Goal: Transaction & Acquisition: Purchase product/service

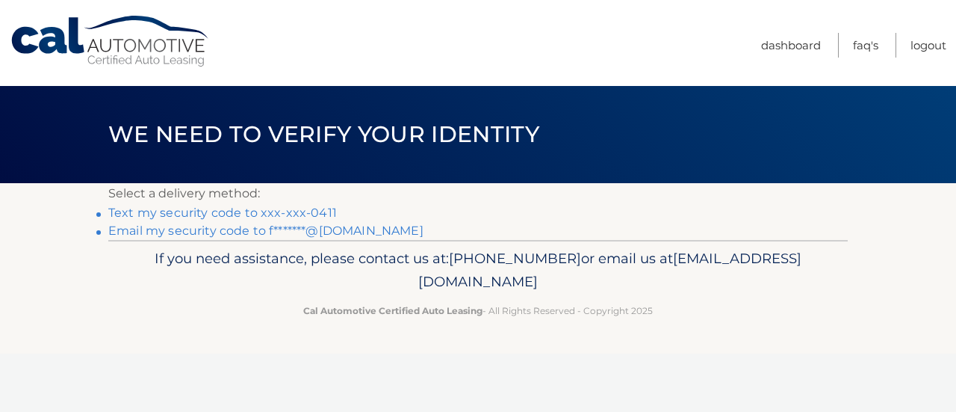
click at [320, 214] on link "Text my security code to xxx-xxx-0411" at bounding box center [222, 212] width 229 height 14
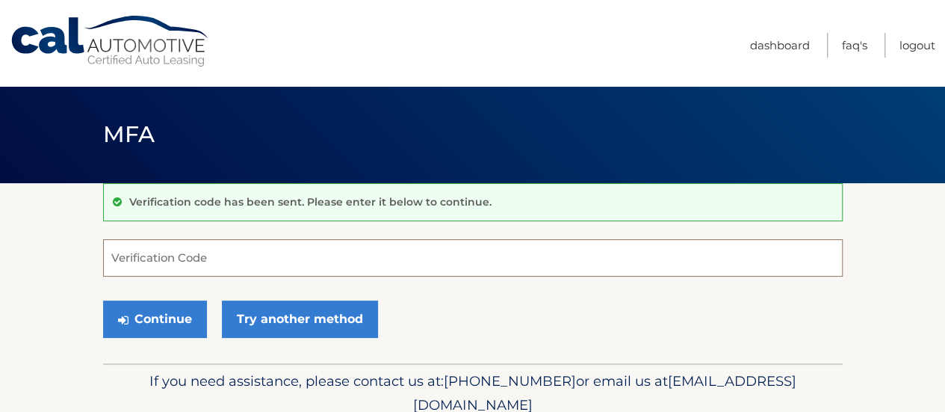
click at [258, 261] on input "Verification Code" at bounding box center [472, 257] width 739 height 37
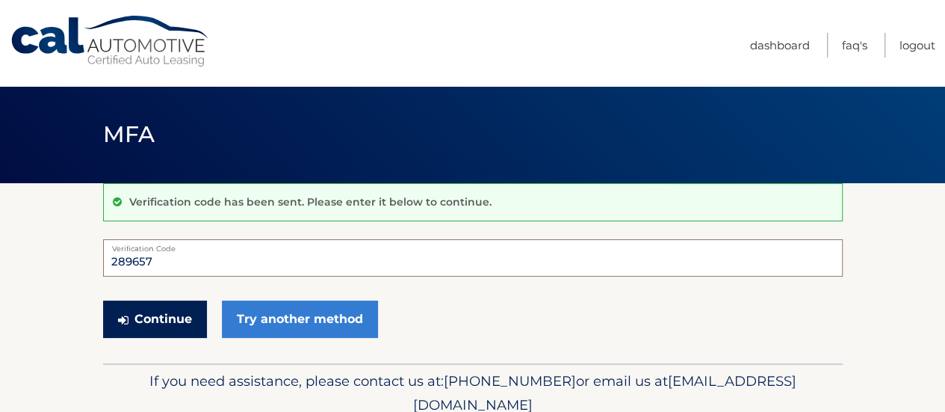
type input "289657"
click at [173, 313] on button "Continue" at bounding box center [155, 318] width 104 height 37
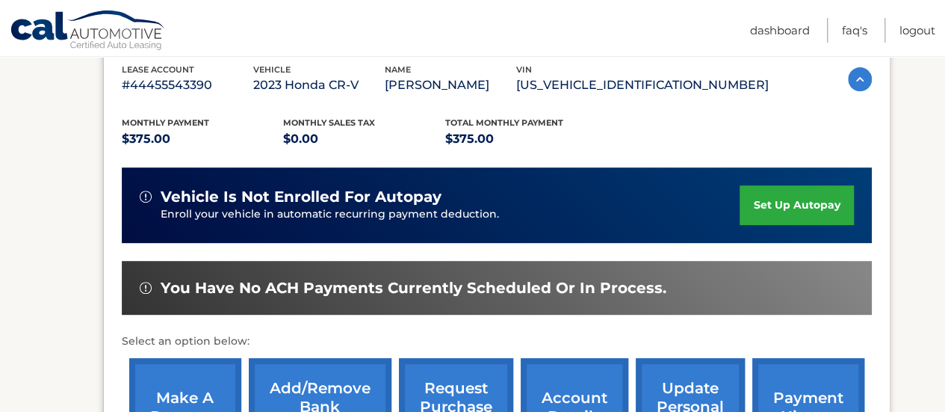
scroll to position [317, 0]
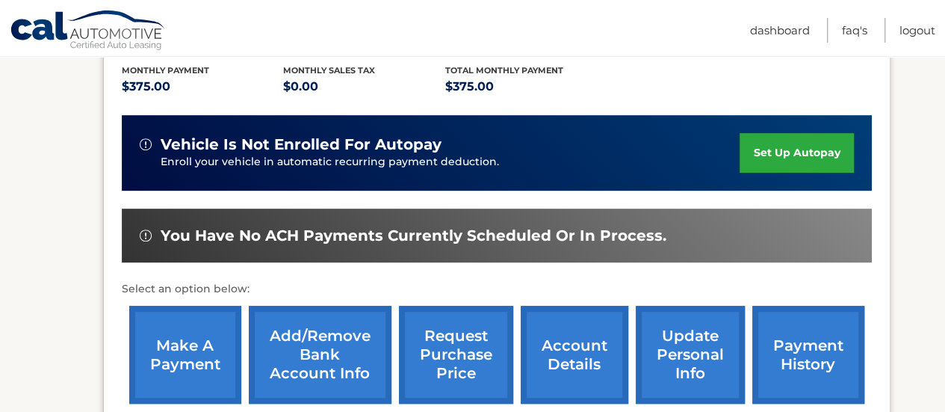
drag, startPoint x: 0, startPoint y: 0, endPoint x: 173, endPoint y: 313, distance: 357.7
click at [173, 313] on link "make a payment" at bounding box center [185, 354] width 112 height 98
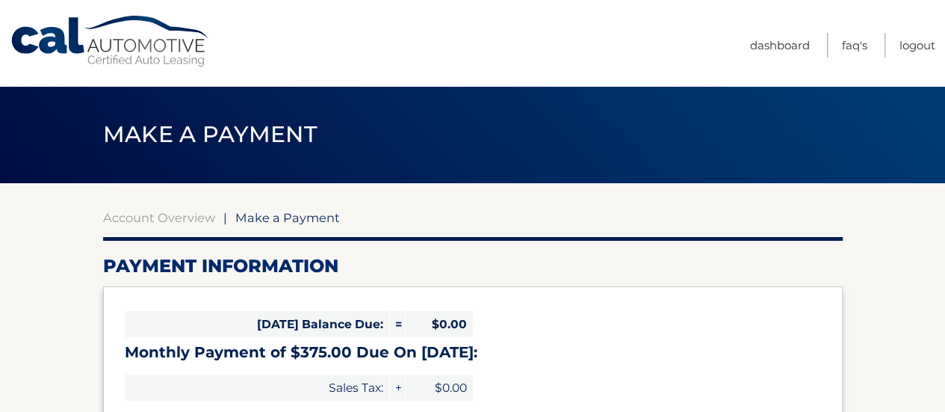
select select "NGNmNTY2NjItOWE2Zi00MGI4LWEyNDEtMTY3MWFlMjY4ZmUw"
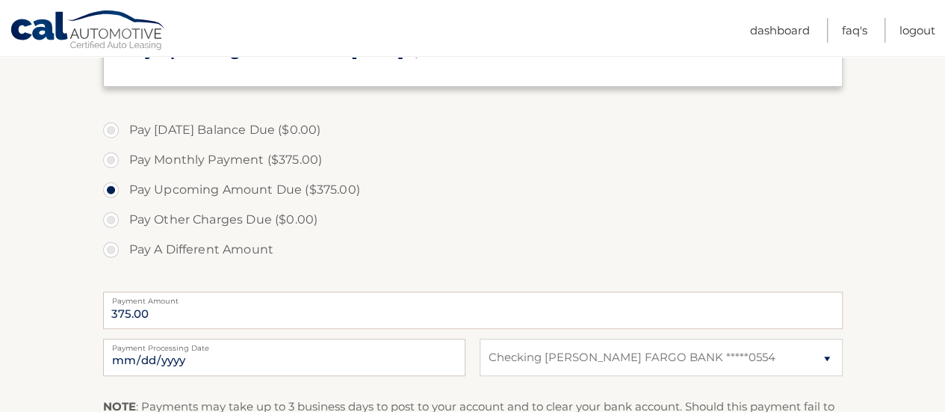
scroll to position [410, 0]
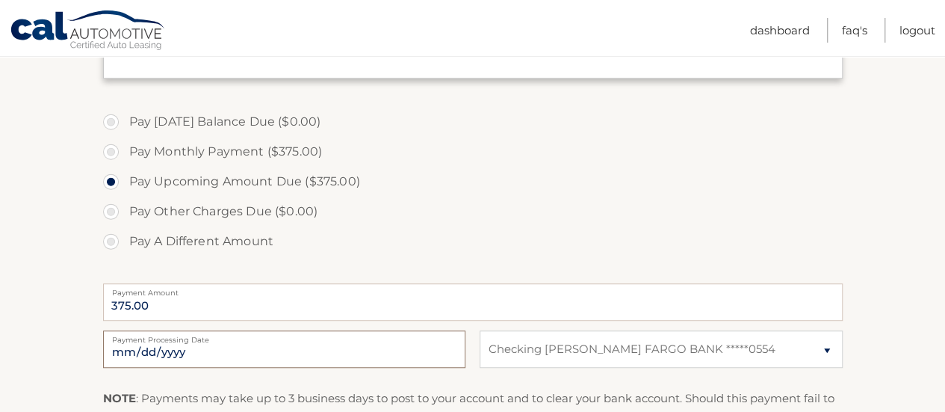
click at [175, 344] on input "[DATE]" at bounding box center [284, 348] width 362 height 37
type input "2025-10-10"
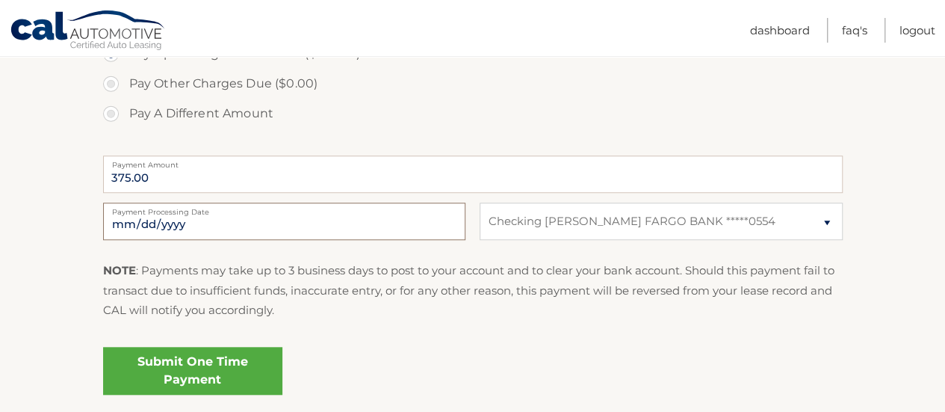
scroll to position [539, 0]
click at [197, 359] on link "Submit One Time Payment" at bounding box center [192, 370] width 179 height 48
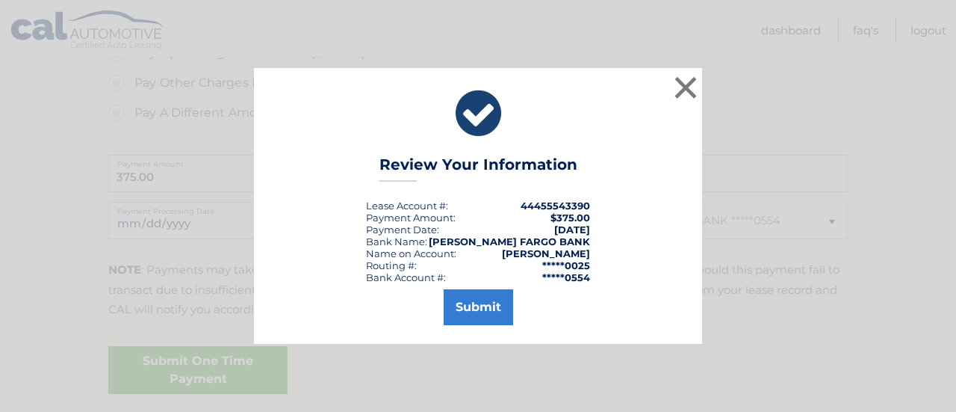
click at [647, 351] on div "× Review Your Information Lease Account #: 44455543390 Payment Amount: $375.00 …" at bounding box center [478, 206] width 956 height 412
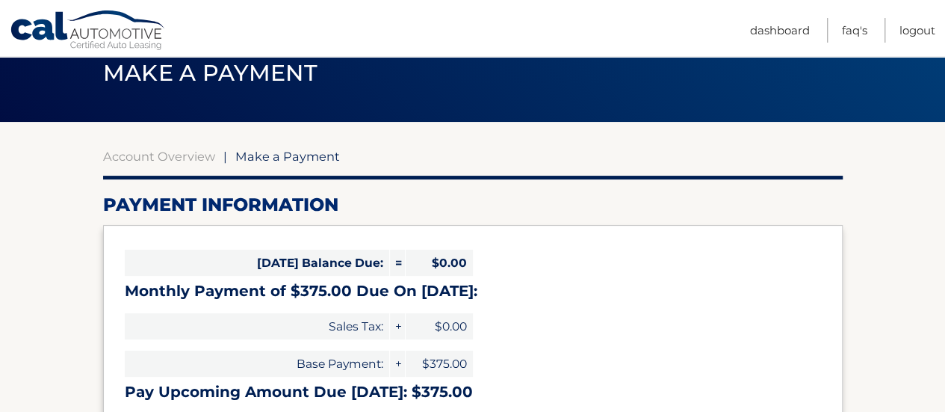
scroll to position [55, 0]
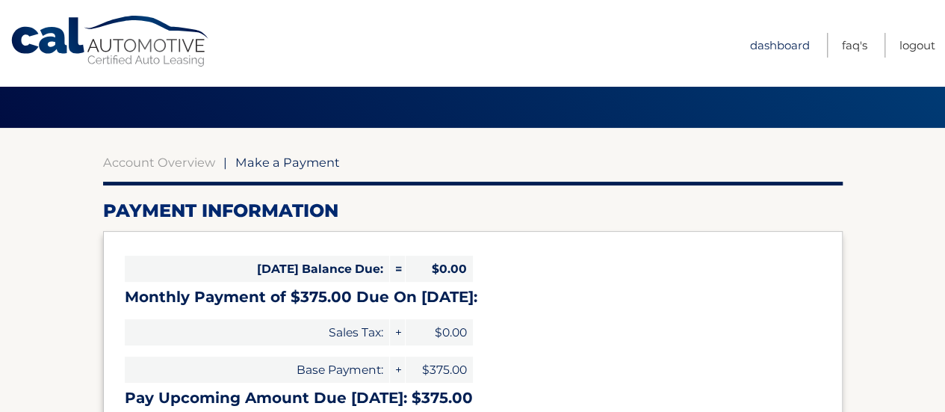
click at [770, 41] on link "Dashboard" at bounding box center [780, 45] width 60 height 25
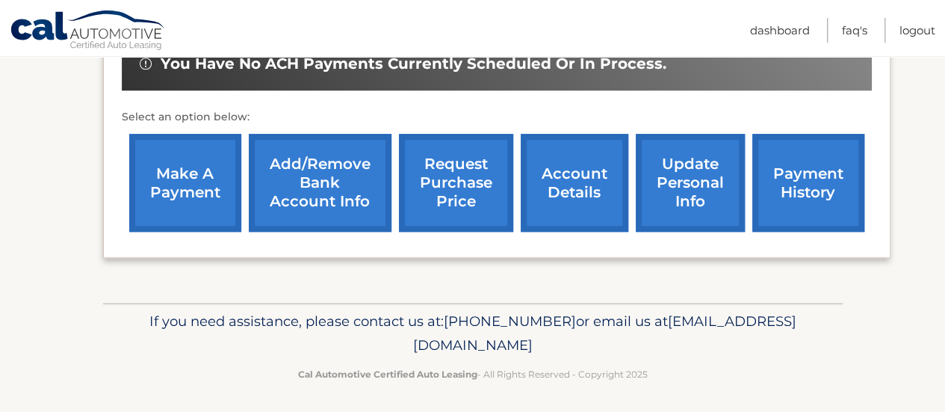
scroll to position [492, 0]
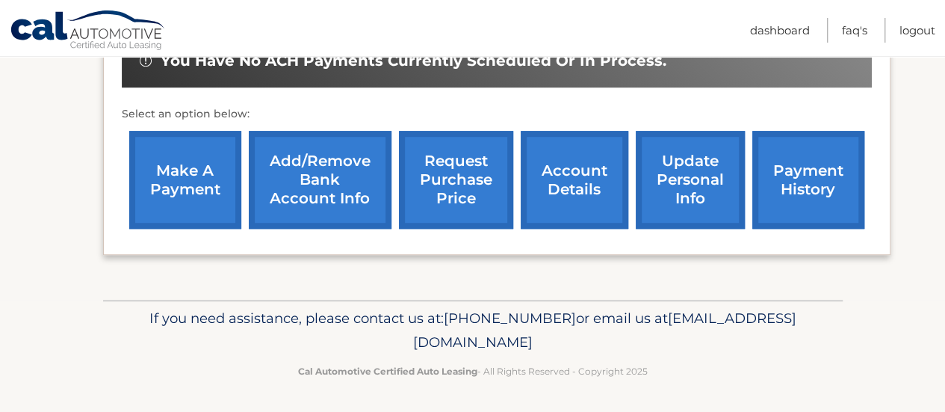
click at [799, 187] on link "payment history" at bounding box center [808, 180] width 112 height 98
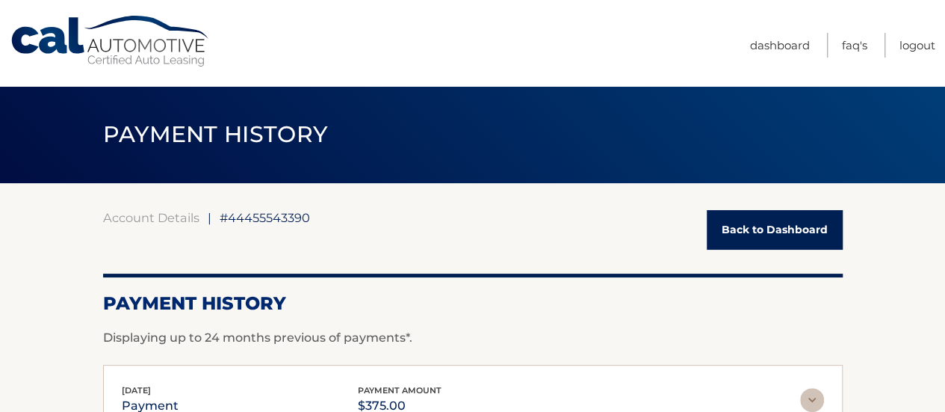
click at [751, 229] on link "Back to Dashboard" at bounding box center [775, 230] width 136 height 40
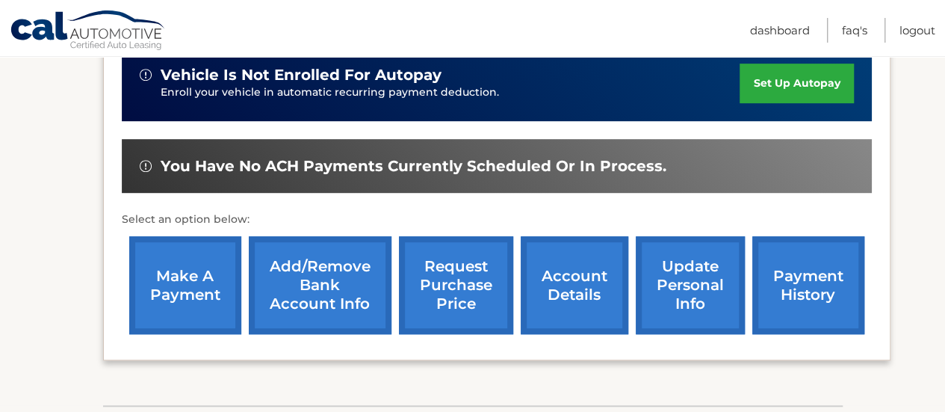
scroll to position [388, 0]
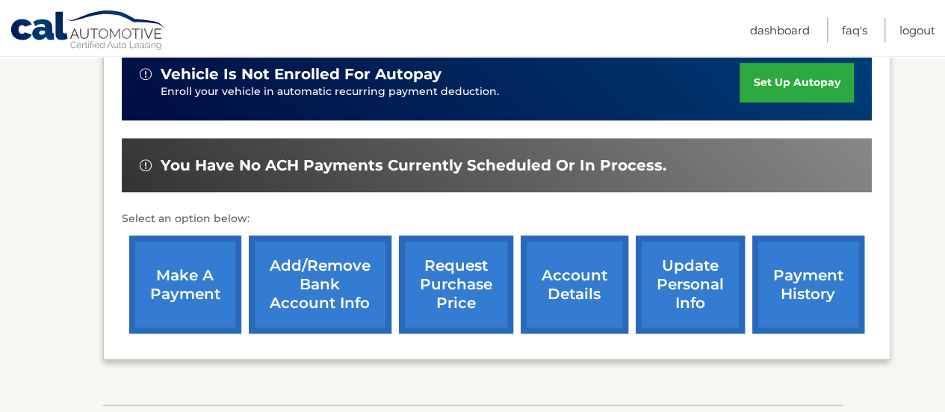
click at [195, 285] on link "make a payment" at bounding box center [185, 284] width 112 height 98
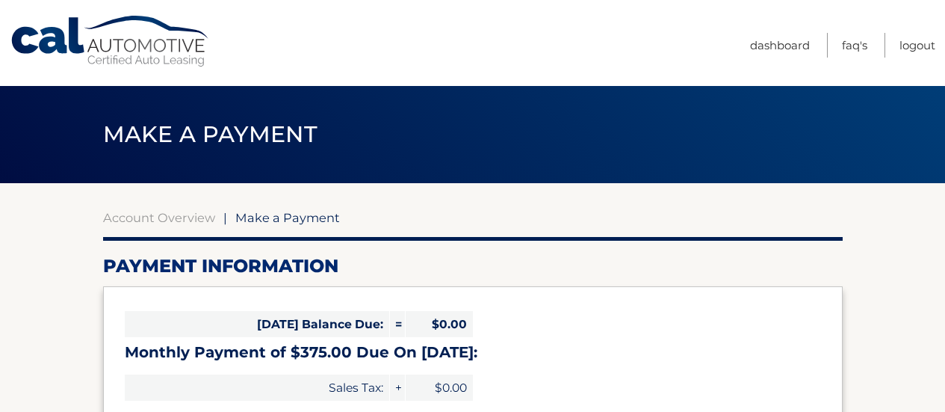
select select "NGNmNTY2NjItOWE2Zi00MGI4LWEyNDEtMTY3MWFlMjY4ZmUw"
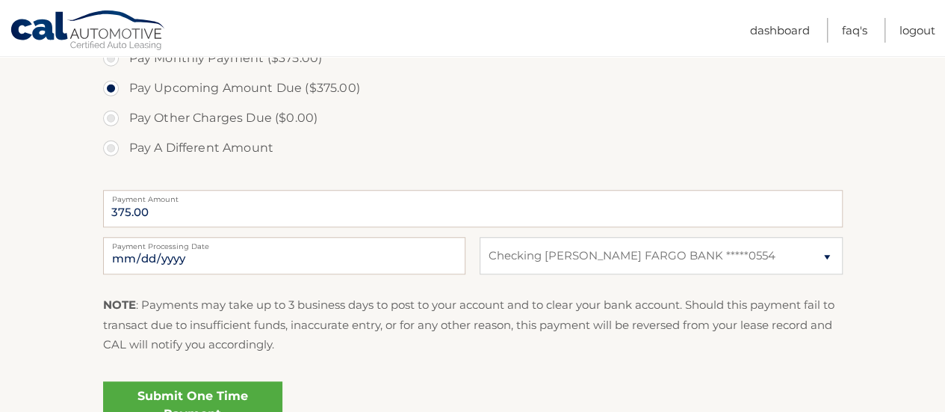
scroll to position [504, 0]
click at [187, 264] on input "[DATE]" at bounding box center [284, 254] width 362 height 37
type input "[DATE]"
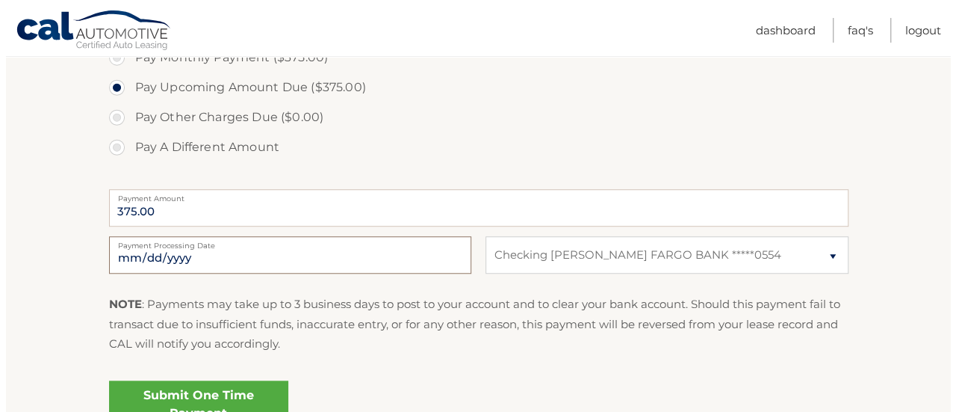
scroll to position [556, 0]
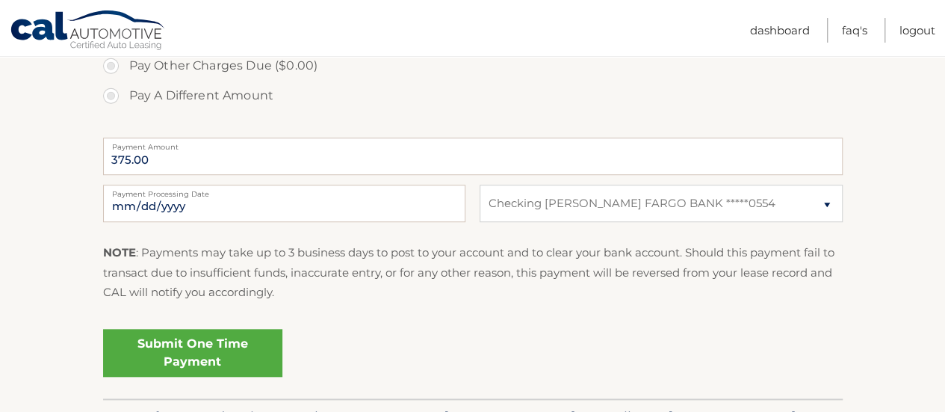
click at [233, 353] on link "Submit One Time Payment" at bounding box center [192, 353] width 179 height 48
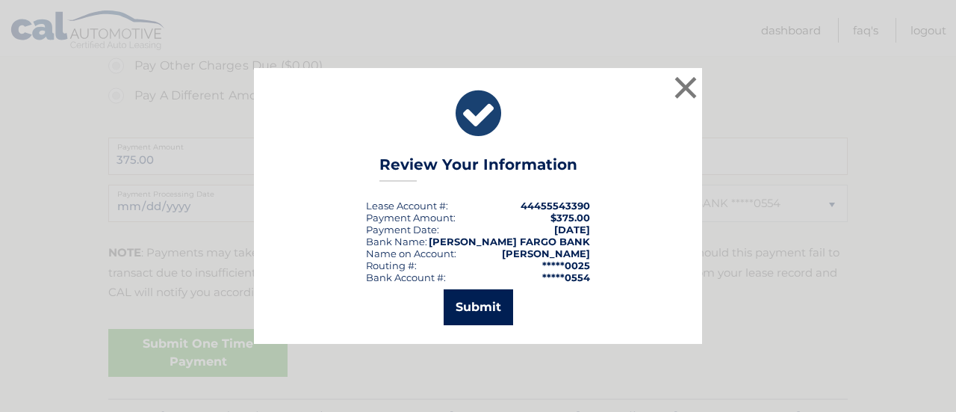
click at [485, 314] on button "Submit" at bounding box center [478, 307] width 69 height 36
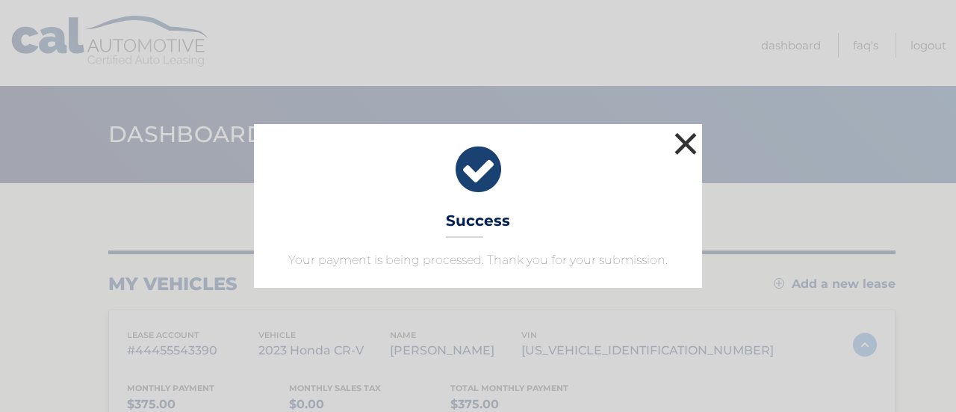
click at [683, 139] on button "×" at bounding box center [686, 143] width 30 height 30
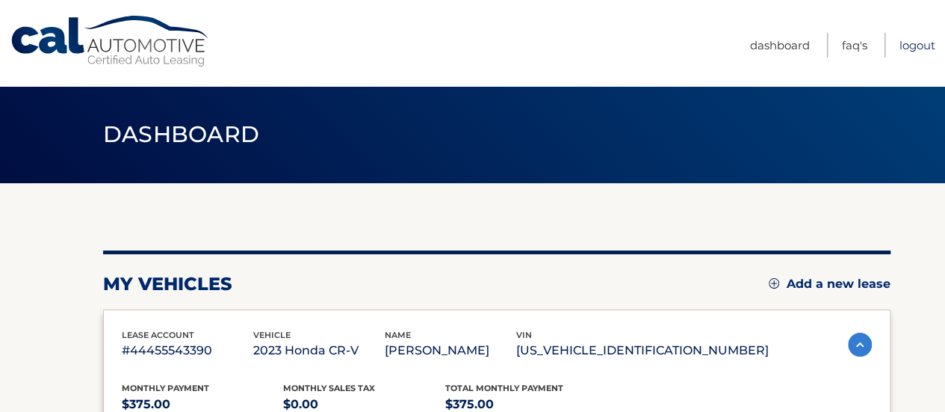
click at [907, 46] on link "Logout" at bounding box center [917, 45] width 36 height 25
